Goal: Task Accomplishment & Management: Complete application form

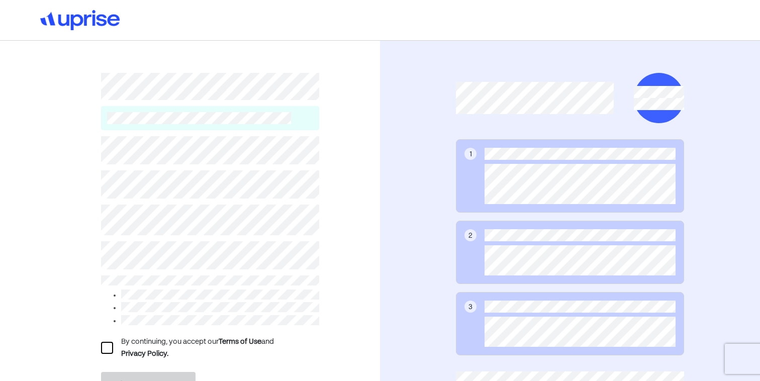
click at [347, 206] on div "By continuing, you accept our Terms of Use and Privacy Policy. Create account A…" at bounding box center [190, 240] width 380 height 399
click at [417, 138] on div "1 2 3" at bounding box center [570, 240] width 380 height 399
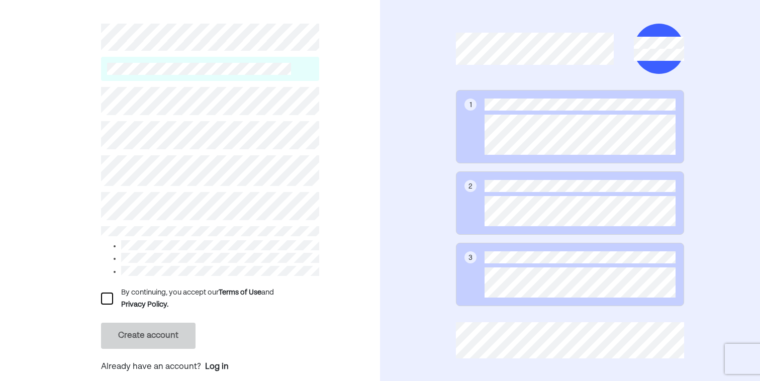
scroll to position [59, 0]
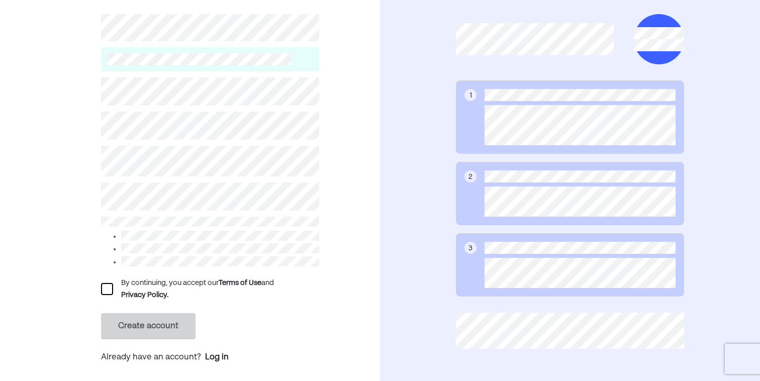
click at [104, 284] on div at bounding box center [107, 289] width 12 height 12
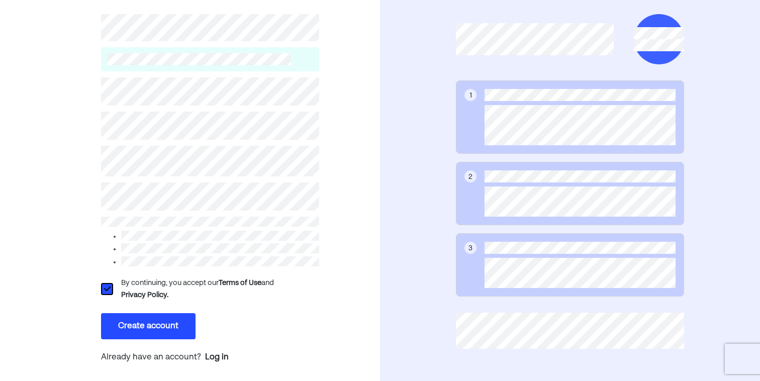
click at [136, 322] on button "Create account" at bounding box center [148, 326] width 94 height 26
click at [157, 325] on button "Create account" at bounding box center [148, 326] width 94 height 26
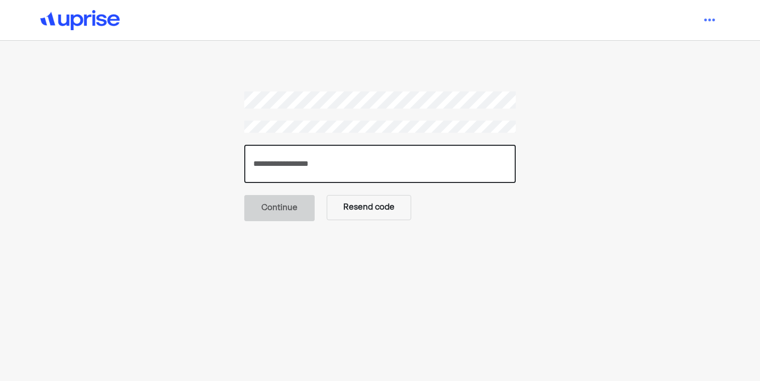
click at [318, 167] on input "number" at bounding box center [379, 164] width 271 height 38
paste input "******"
type input "******"
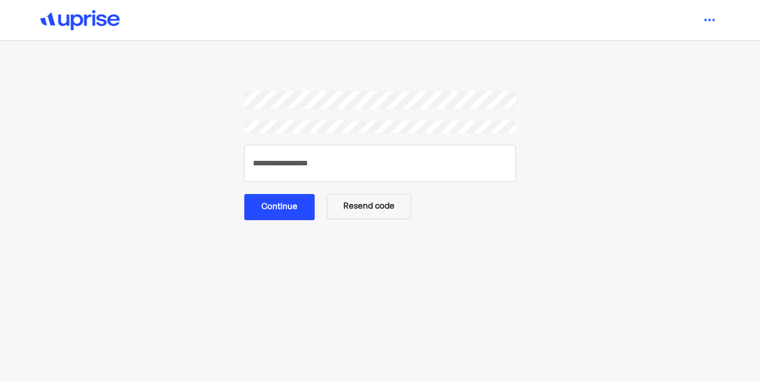
click at [420, 223] on main "****** Continue Resend code" at bounding box center [379, 261] width 531 height 341
click at [274, 210] on button "Continue" at bounding box center [279, 207] width 70 height 26
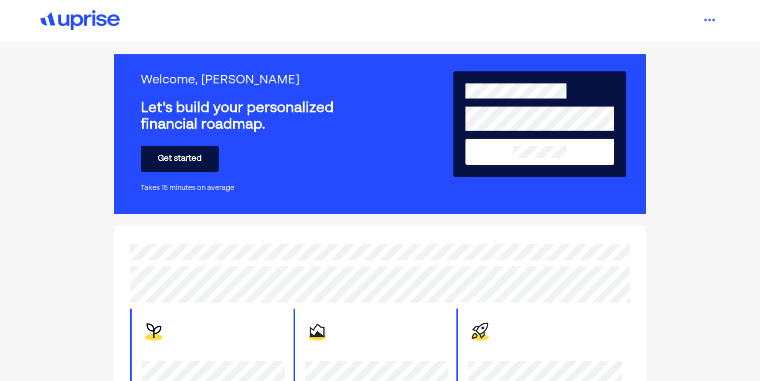
click at [194, 163] on button "Get started" at bounding box center [180, 159] width 78 height 26
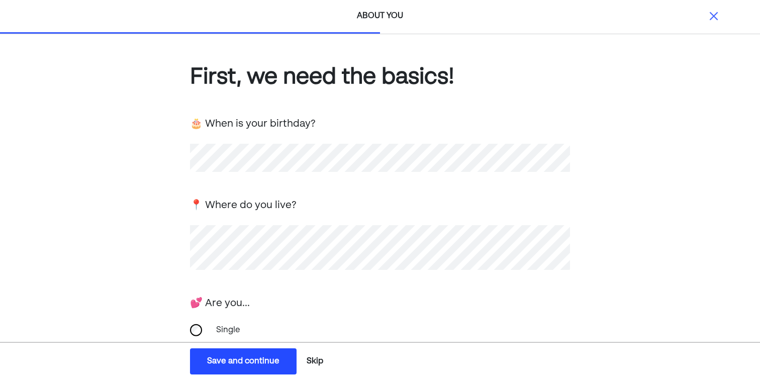
click at [118, 257] on div "First, we need the basics! 🎂 When is your birthday? 📍 Where do you live? 💕 Are …" at bounding box center [380, 319] width 760 height 571
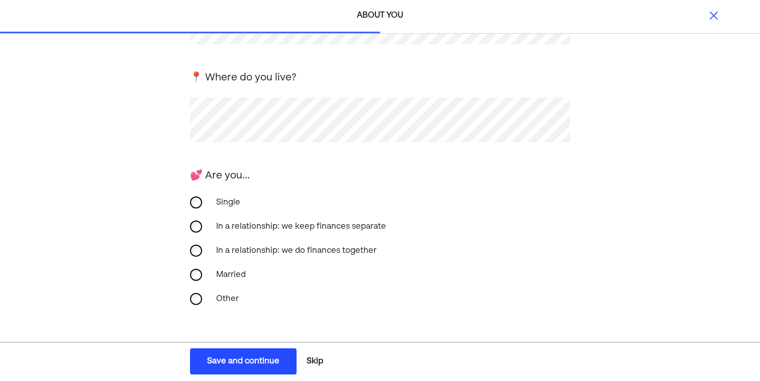
scroll to position [161, 0]
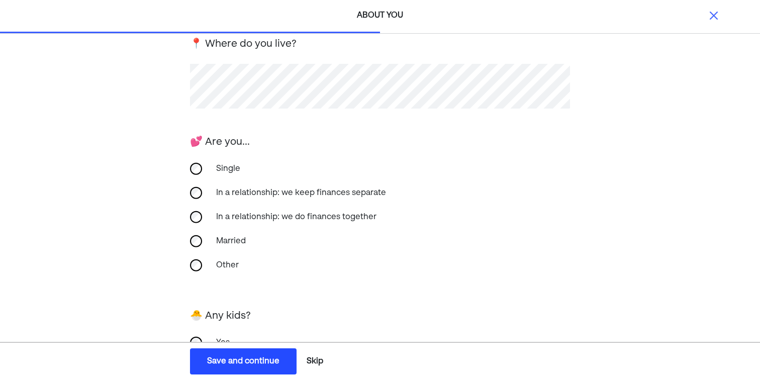
click at [212, 167] on div "Single" at bounding box center [260, 169] width 100 height 24
click at [236, 195] on div "In a relationship: we keep finances separate" at bounding box center [301, 193] width 182 height 24
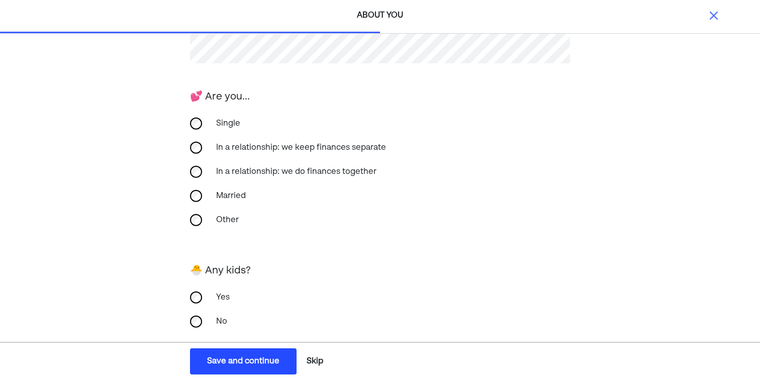
scroll to position [225, 0]
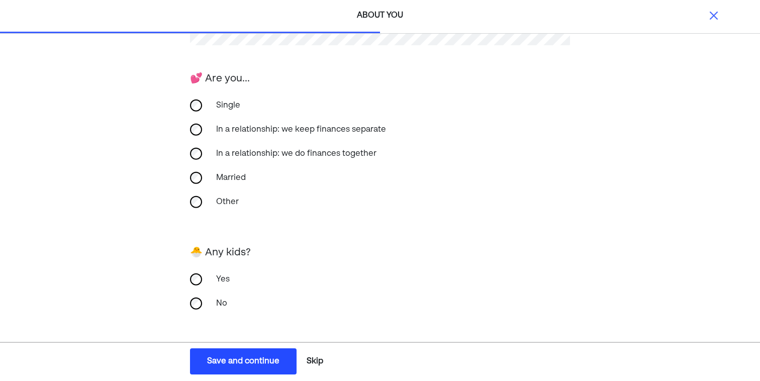
click at [216, 277] on div "Yes" at bounding box center [260, 279] width 100 height 24
click at [214, 306] on div "No" at bounding box center [260, 303] width 100 height 24
click at [255, 363] on div "Save and continue" at bounding box center [243, 361] width 72 height 12
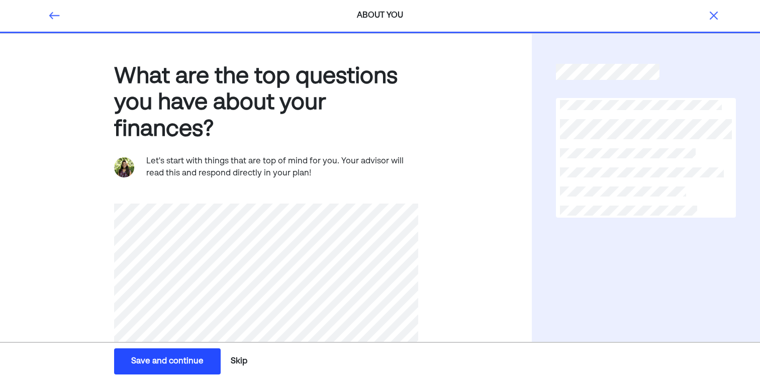
scroll to position [0, 0]
click at [242, 359] on button "Skip" at bounding box center [239, 361] width 25 height 25
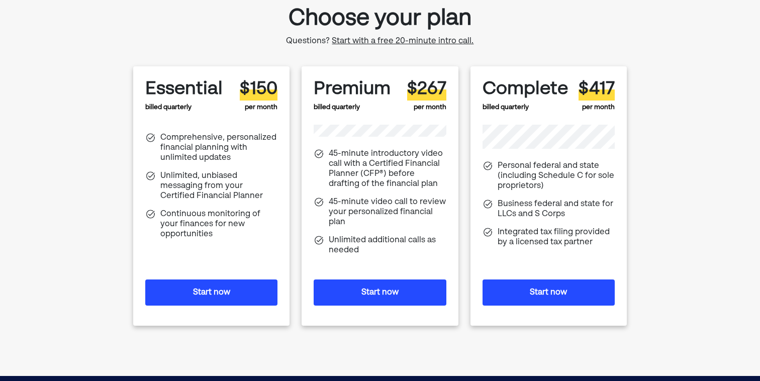
scroll to position [57, 0]
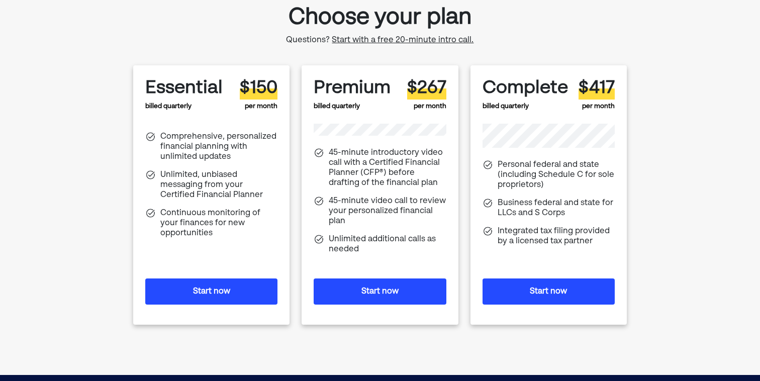
click at [361, 289] on button "Start now" at bounding box center [379, 291] width 132 height 26
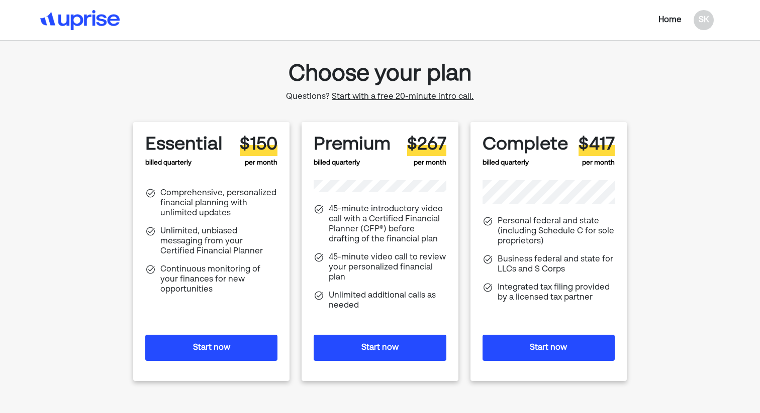
click at [367, 343] on button "Start now" at bounding box center [379, 348] width 132 height 26
